Goal: Book appointment/travel/reservation

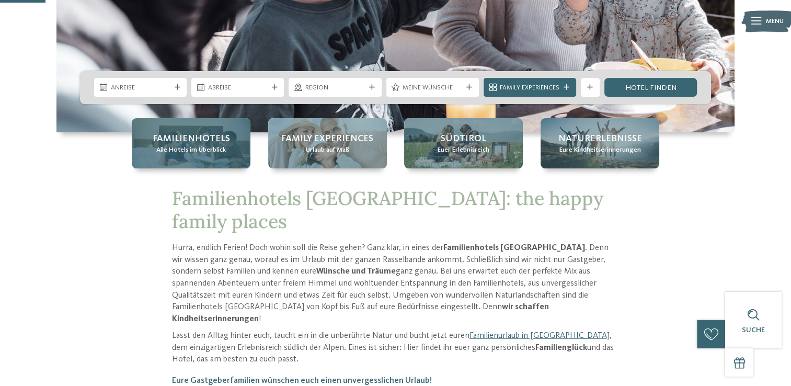
click at [191, 143] on span "Familienhotels" at bounding box center [191, 138] width 77 height 13
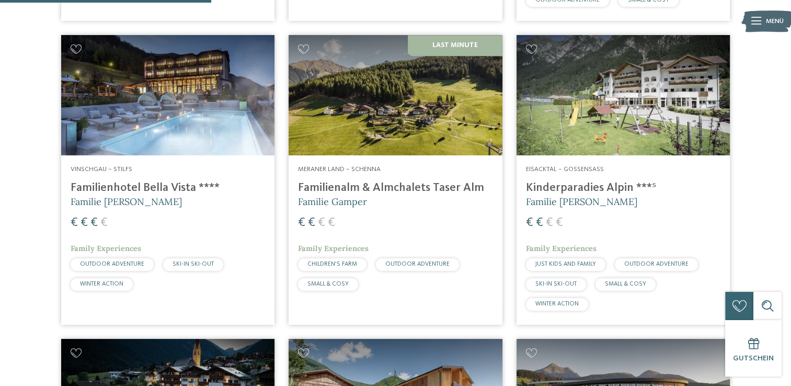
scroll to position [878, 0]
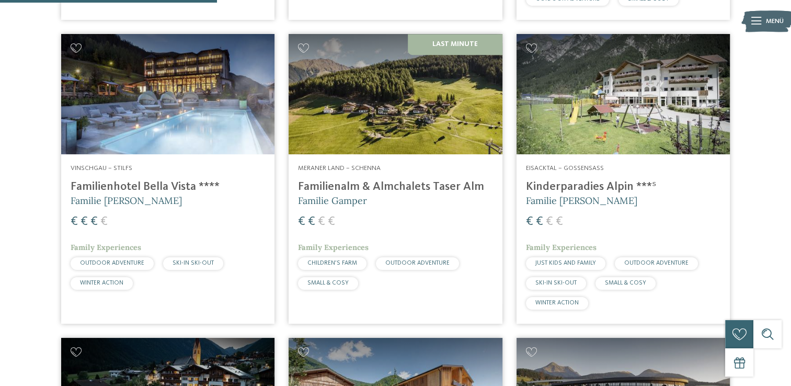
click at [158, 108] on img at bounding box center [167, 94] width 213 height 120
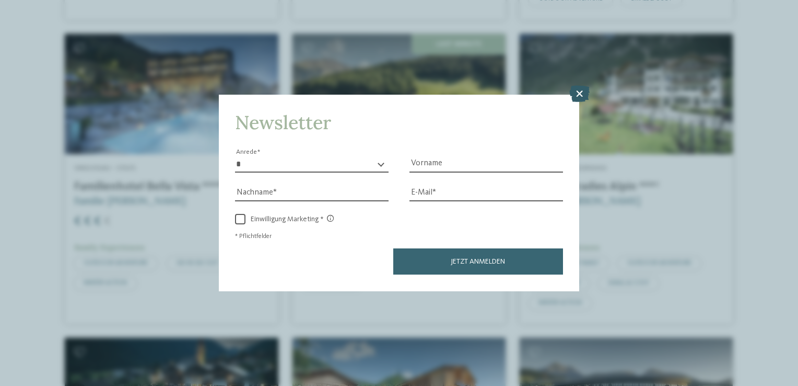
click at [577, 96] on icon at bounding box center [580, 94] width 20 height 17
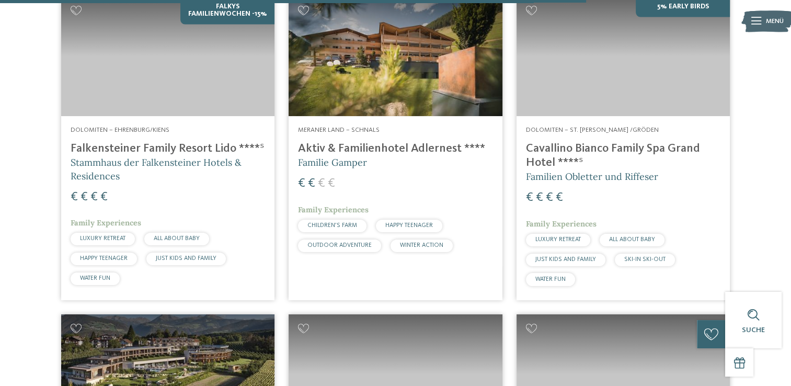
scroll to position [2385, 0]
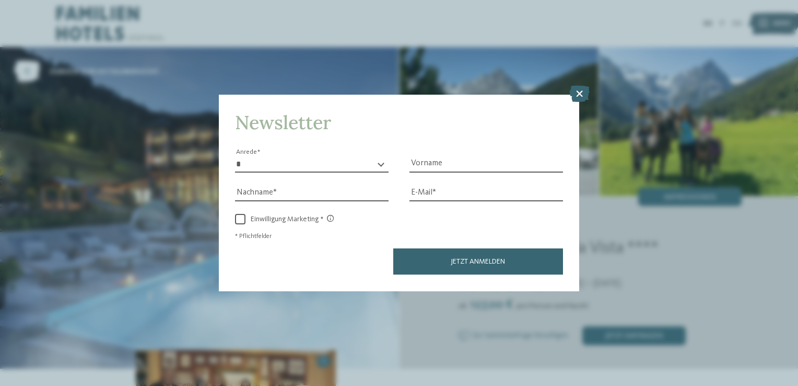
click at [681, 196] on div "Newsletter * **** **** ******* ****** Anrede Vorname Nachname Link" at bounding box center [399, 193] width 798 height 386
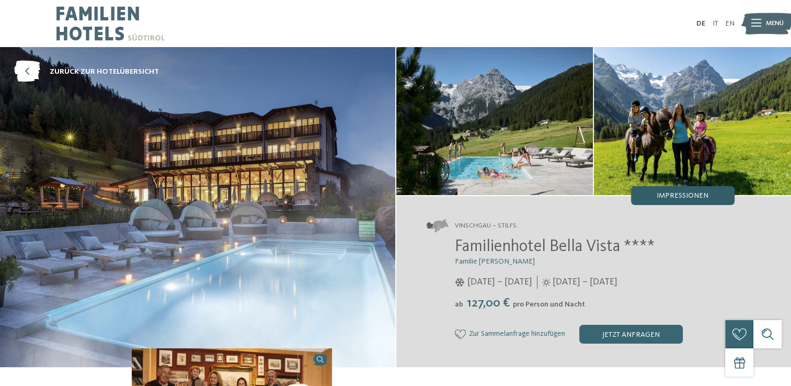
click at [674, 192] on span "Impressionen" at bounding box center [682, 195] width 52 height 7
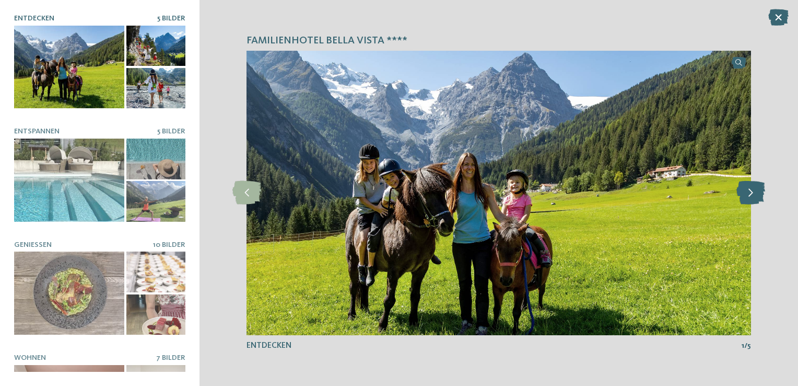
click at [755, 193] on icon at bounding box center [751, 193] width 29 height 24
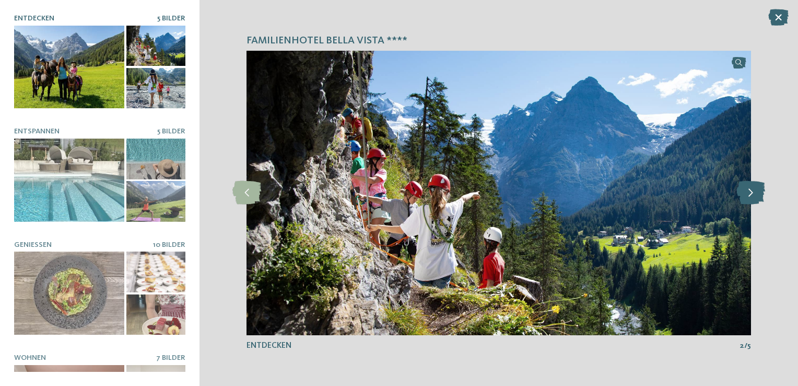
click at [755, 193] on icon at bounding box center [751, 193] width 29 height 24
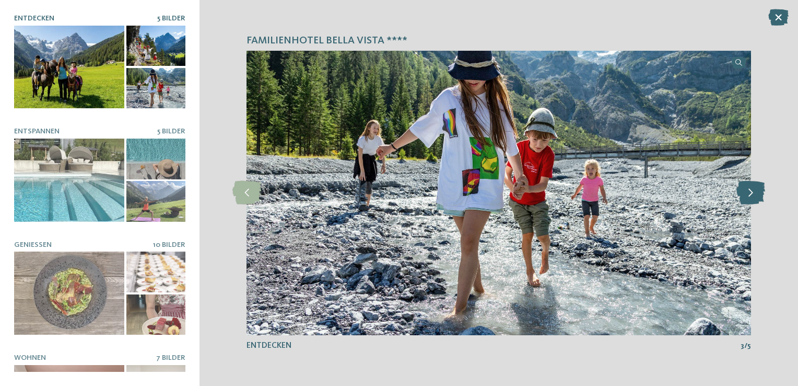
click at [755, 193] on icon at bounding box center [751, 193] width 29 height 24
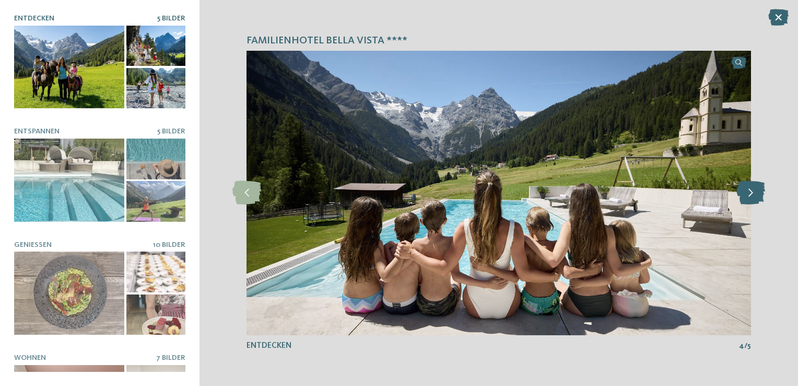
click at [755, 193] on icon at bounding box center [751, 193] width 29 height 24
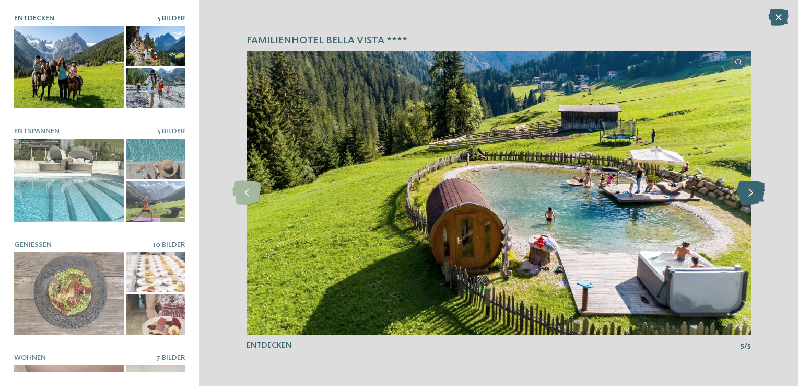
click at [755, 193] on icon at bounding box center [751, 193] width 29 height 24
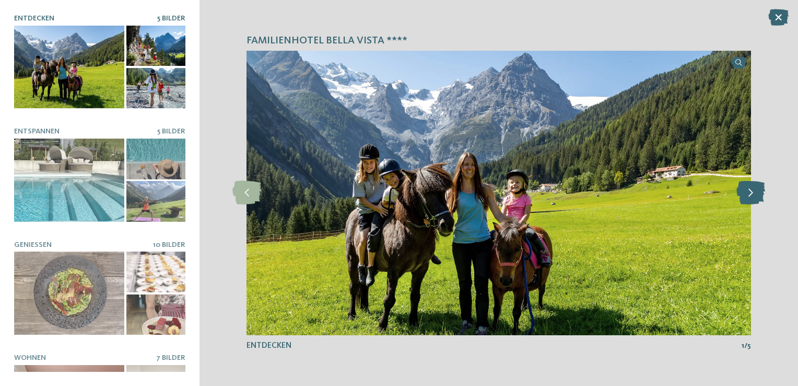
click at [755, 193] on icon at bounding box center [751, 193] width 29 height 24
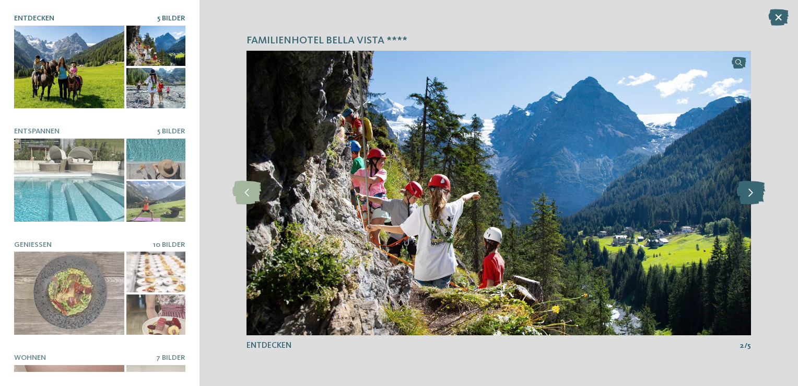
click at [755, 193] on icon at bounding box center [751, 193] width 29 height 24
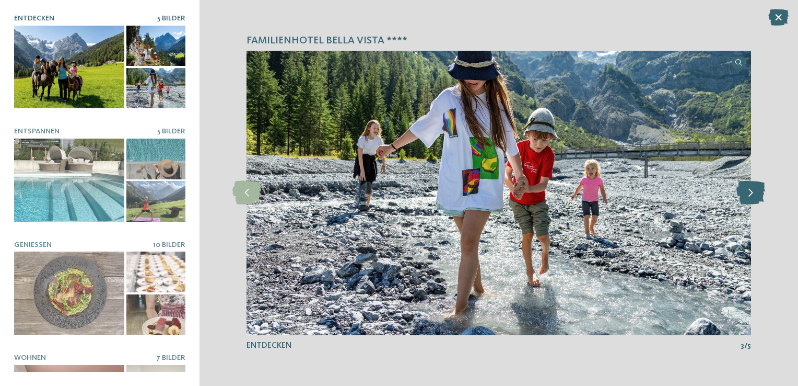
click at [755, 193] on icon at bounding box center [751, 193] width 29 height 24
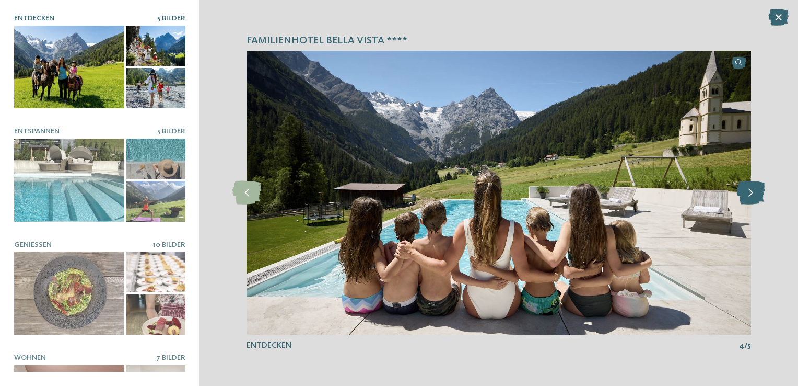
click at [755, 193] on icon at bounding box center [751, 193] width 29 height 24
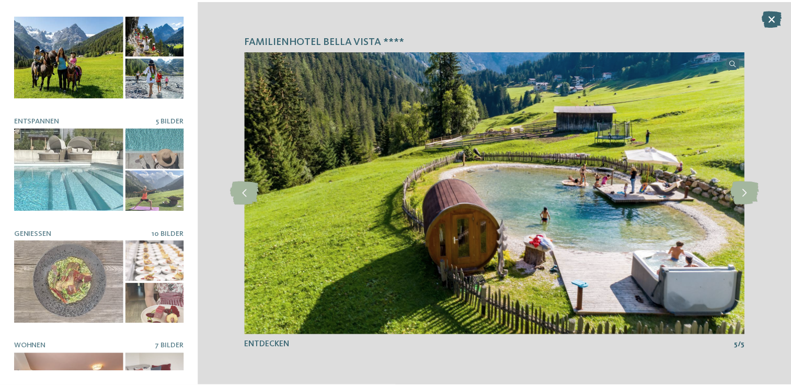
scroll to position [65, 0]
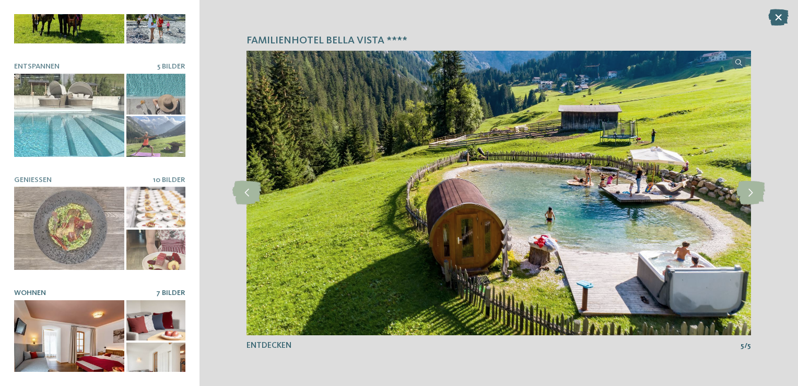
click at [71, 334] on div at bounding box center [69, 341] width 110 height 83
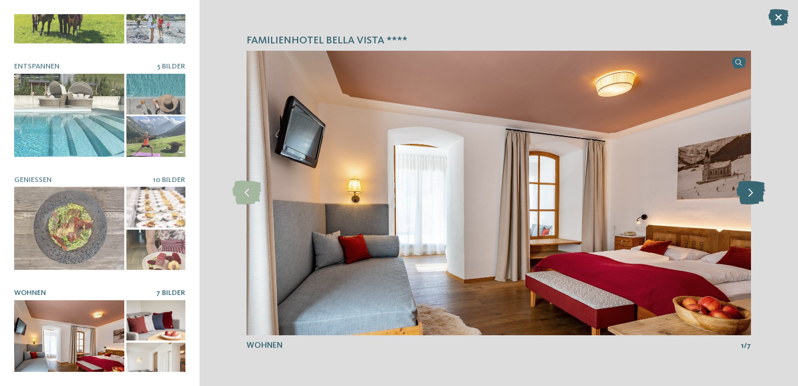
click at [751, 198] on icon at bounding box center [751, 193] width 29 height 24
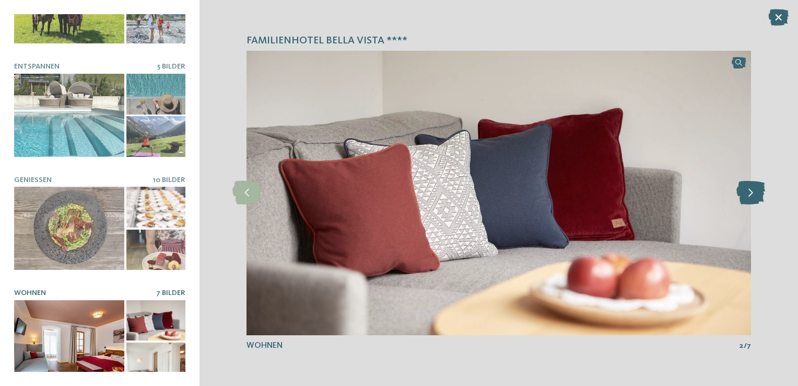
click at [751, 198] on icon at bounding box center [751, 193] width 29 height 24
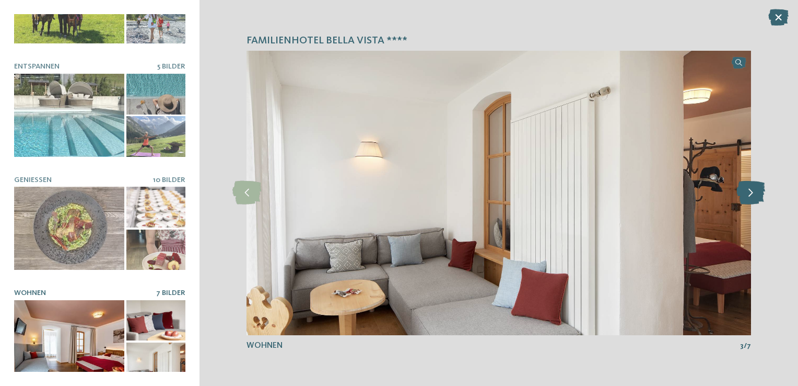
click at [751, 198] on icon at bounding box center [751, 193] width 29 height 24
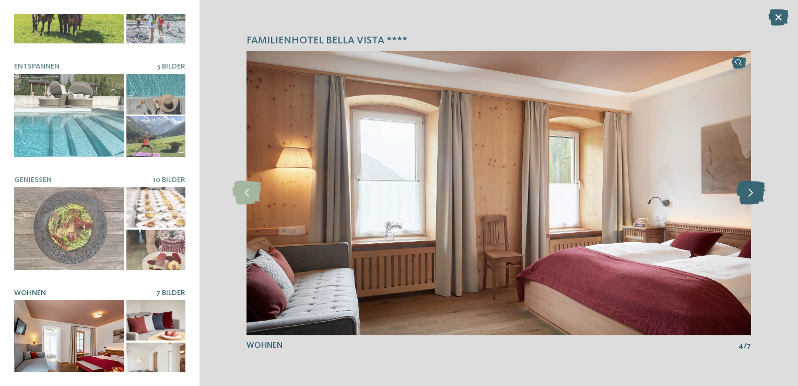
click at [751, 198] on icon at bounding box center [751, 193] width 29 height 24
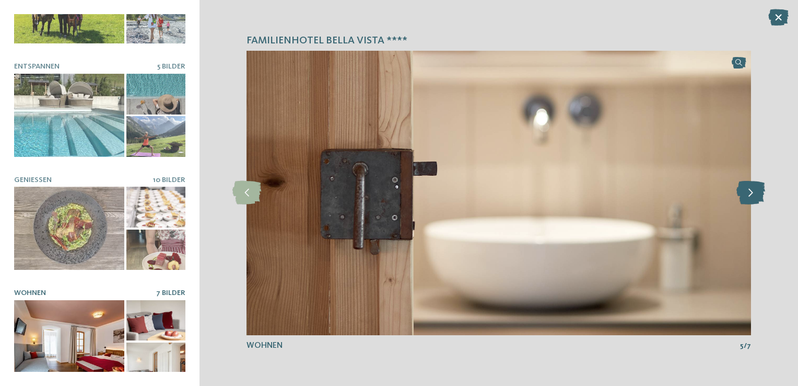
click at [751, 198] on icon at bounding box center [751, 193] width 29 height 24
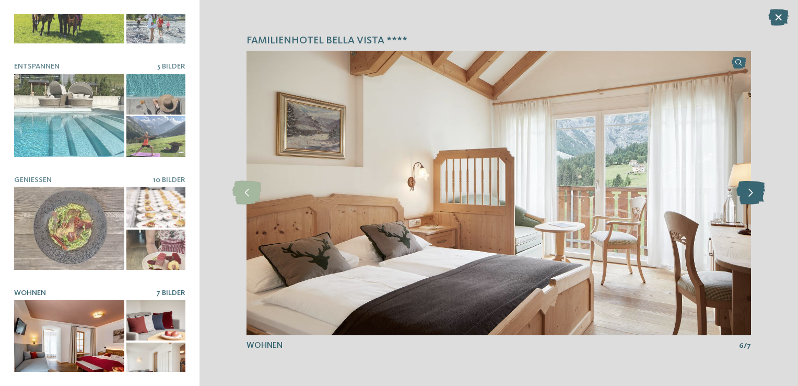
click at [751, 198] on icon at bounding box center [751, 193] width 29 height 24
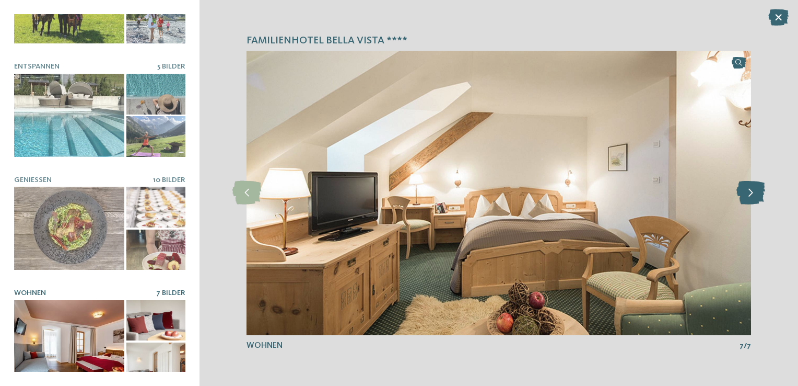
click at [751, 198] on icon at bounding box center [751, 193] width 29 height 24
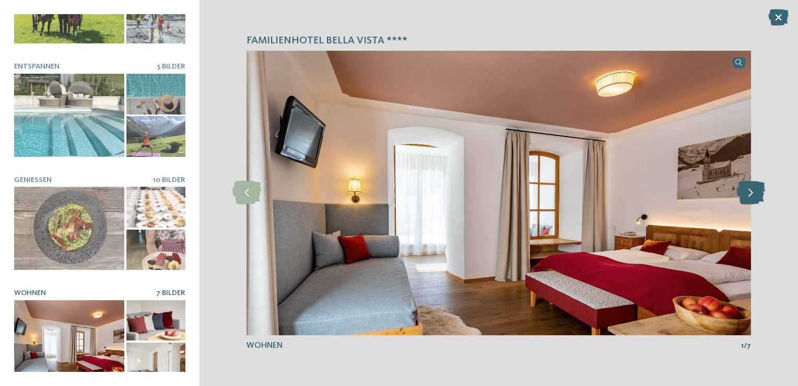
click at [751, 198] on icon at bounding box center [751, 193] width 29 height 24
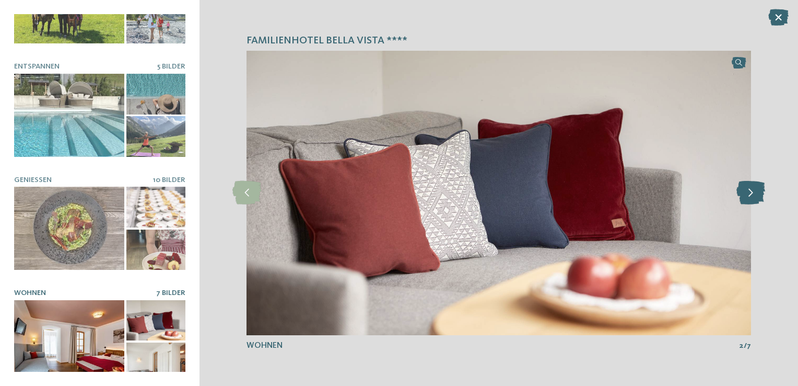
click at [751, 198] on icon at bounding box center [751, 193] width 29 height 24
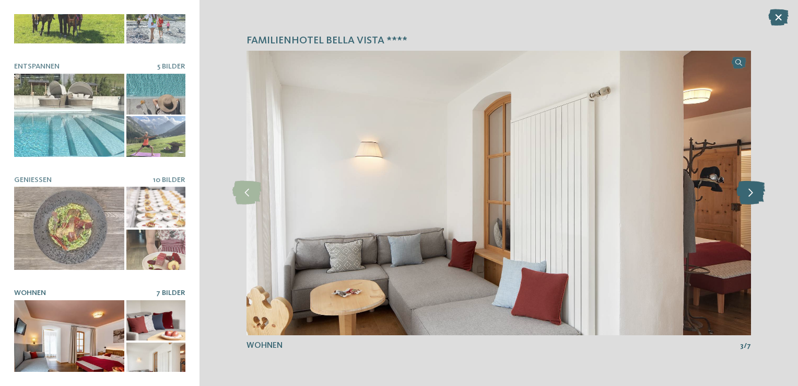
click at [751, 198] on icon at bounding box center [751, 193] width 29 height 24
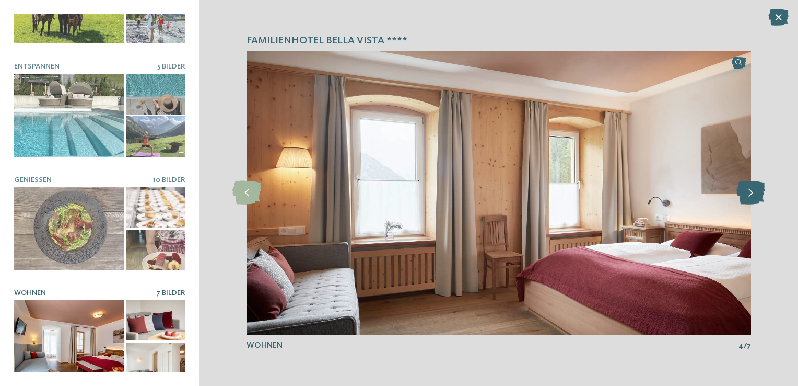
click at [751, 198] on icon at bounding box center [751, 193] width 29 height 24
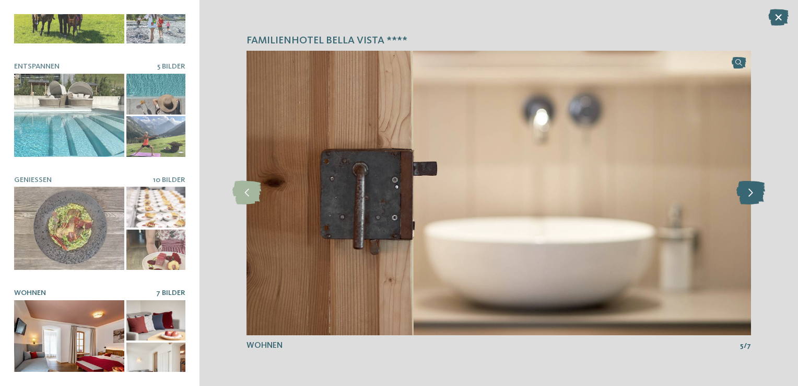
click at [751, 198] on icon at bounding box center [751, 193] width 29 height 24
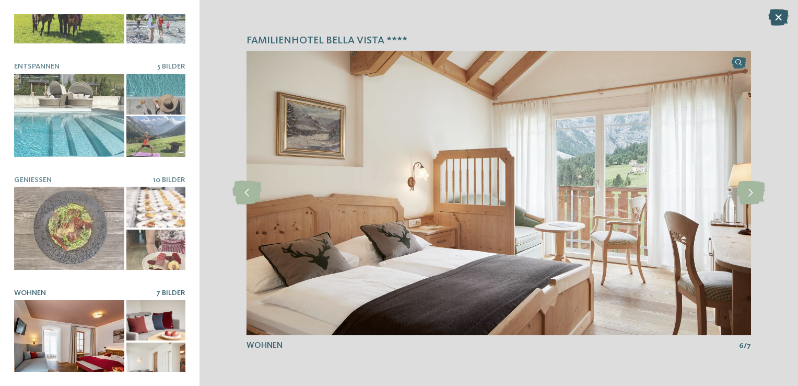
click at [779, 19] on icon at bounding box center [779, 17] width 20 height 17
